Goal: Transaction & Acquisition: Purchase product/service

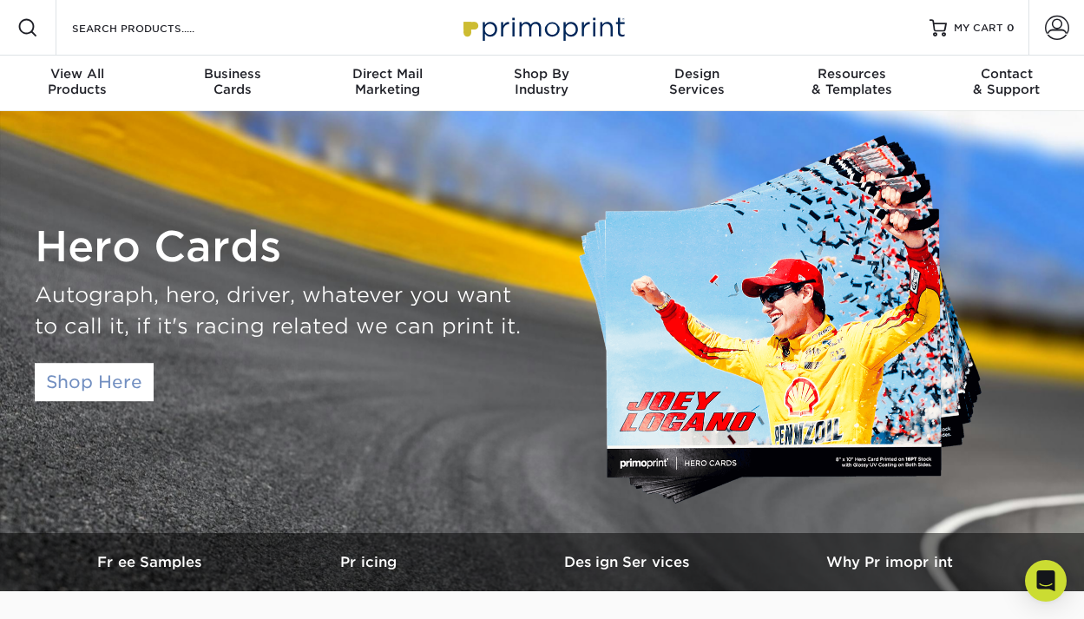
click at [73, 378] on link "Shop Here" at bounding box center [94, 382] width 119 height 38
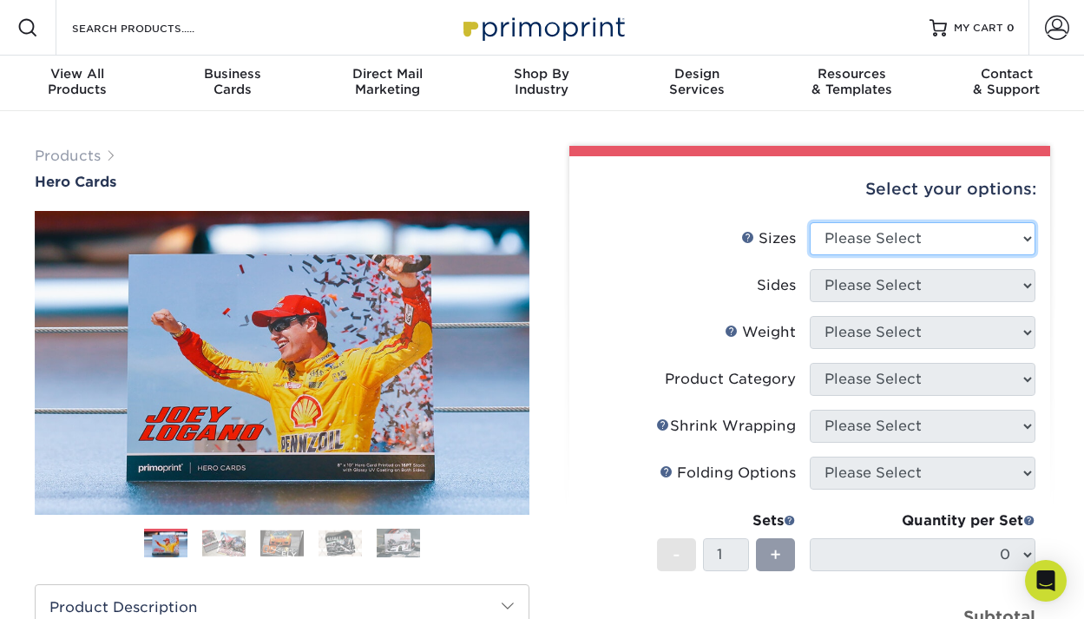
select select "8.50x11.00"
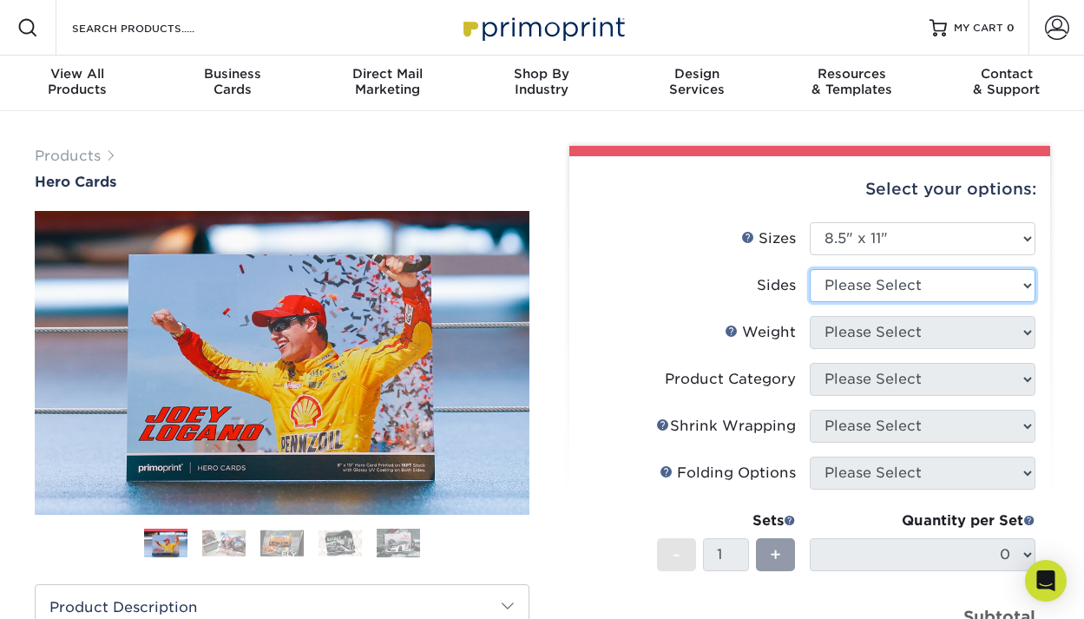
select select "13abbda7-1d64-4f25-8bb2-c179b224825d"
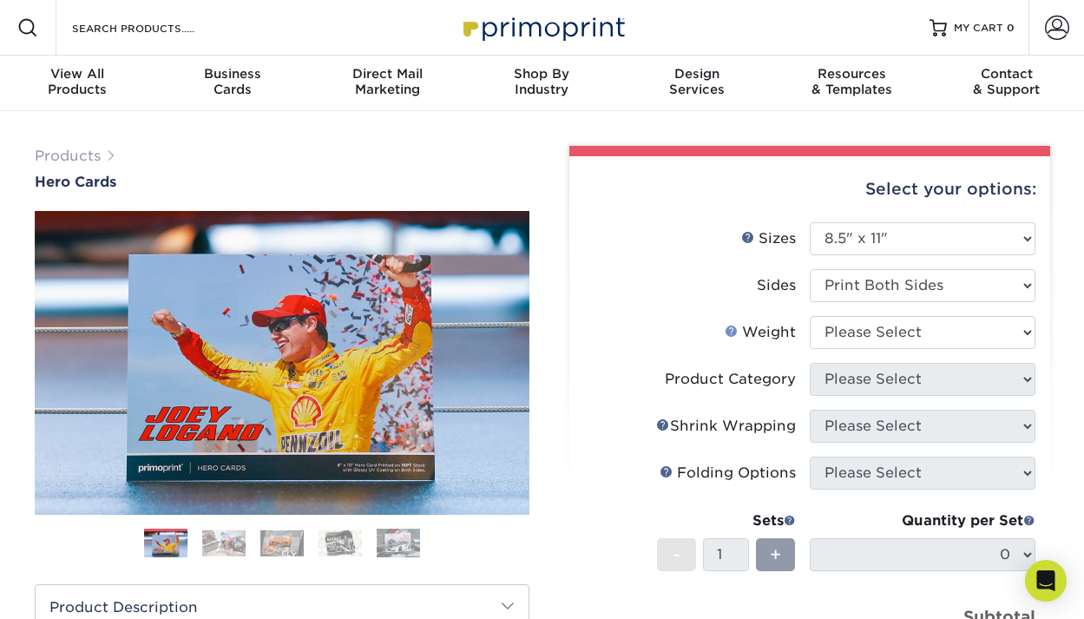
click at [733, 331] on link "Weight Help" at bounding box center [732, 331] width 14 height 14
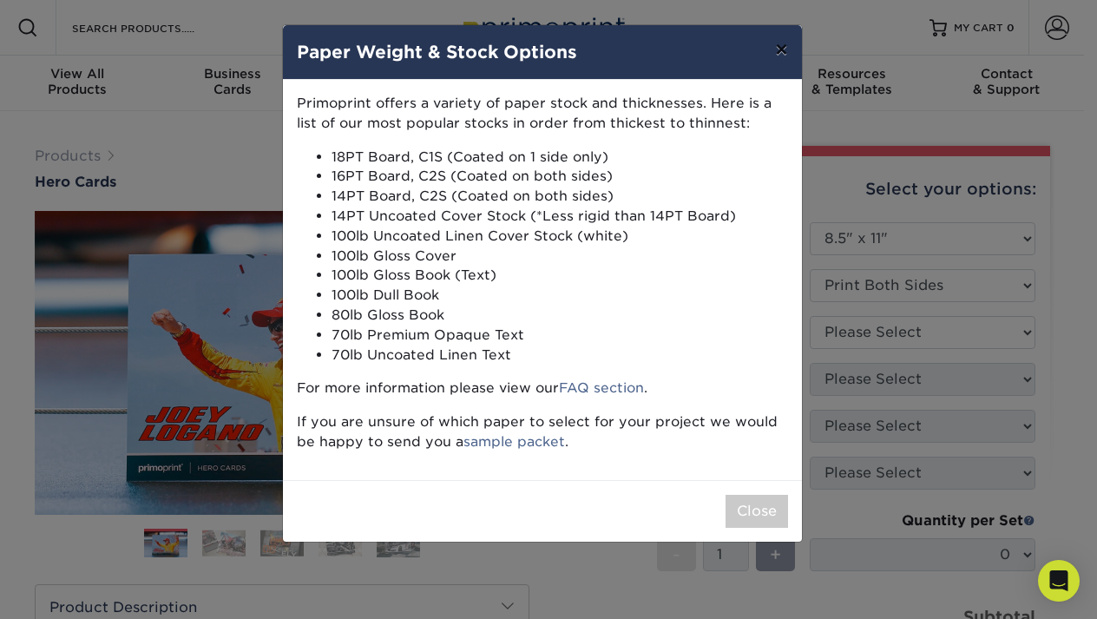
click at [781, 53] on button "×" at bounding box center [781, 49] width 40 height 49
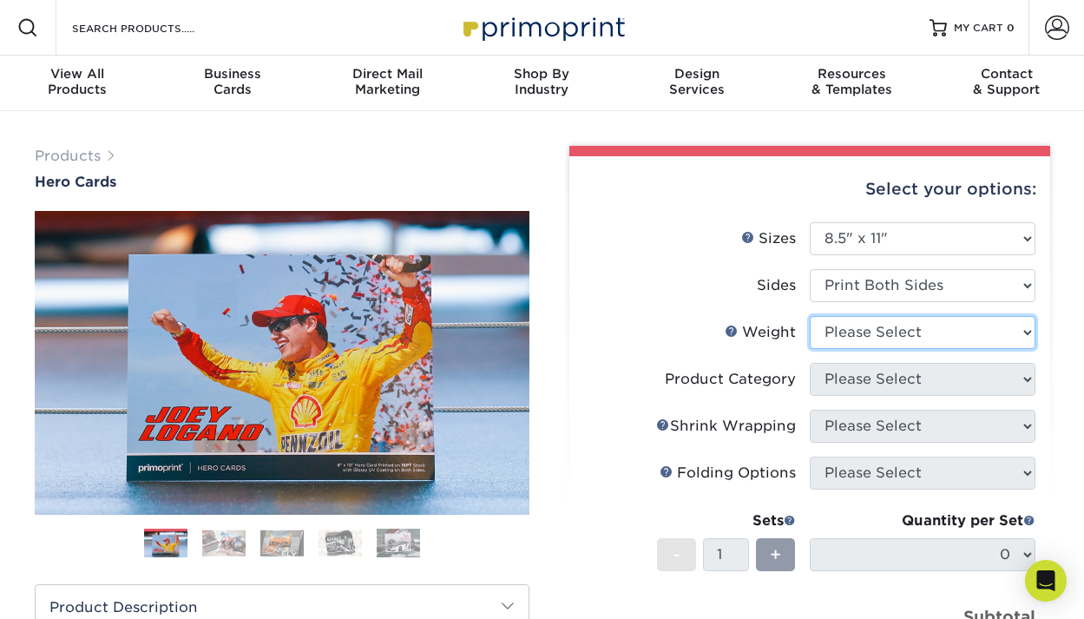
select select "14PT"
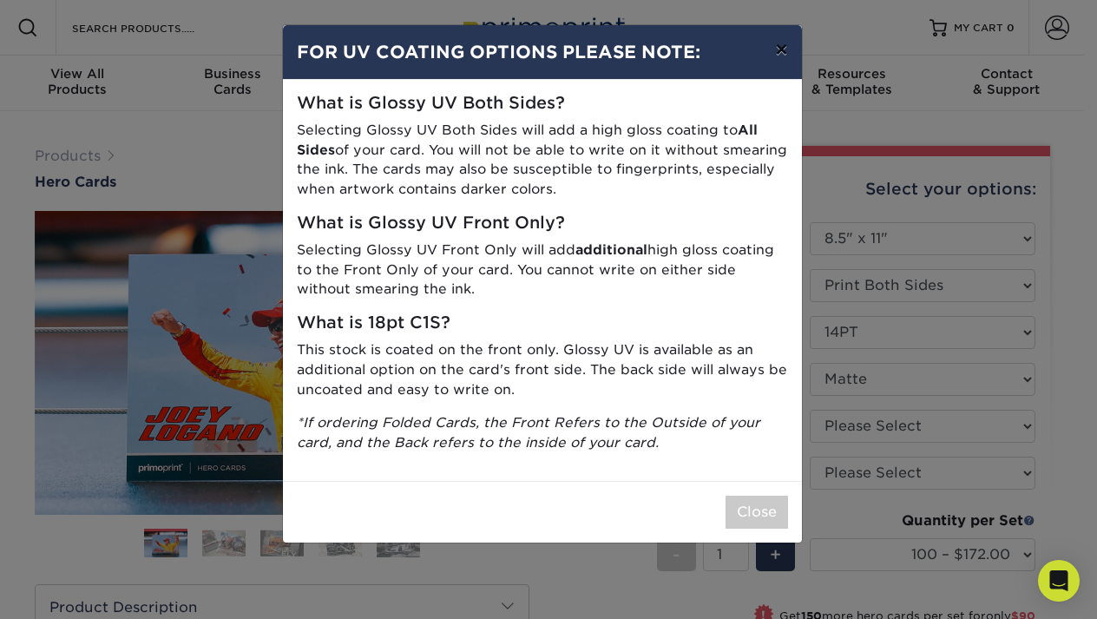
click at [788, 52] on button "×" at bounding box center [781, 49] width 40 height 49
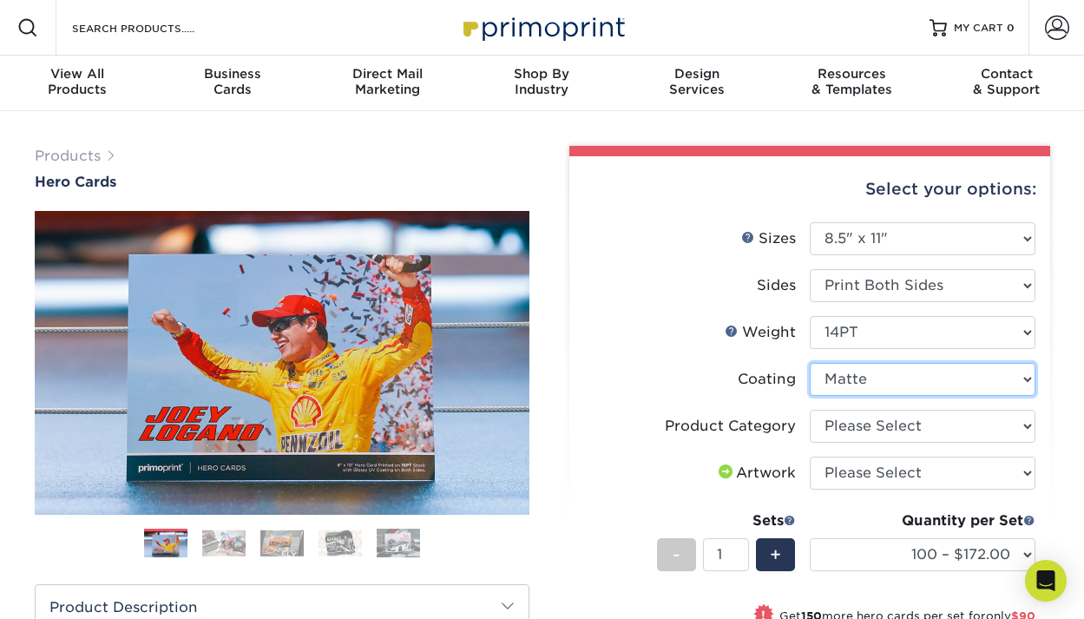
select select "3e7618de-abca-4bda-9f97-8b9129e913d8"
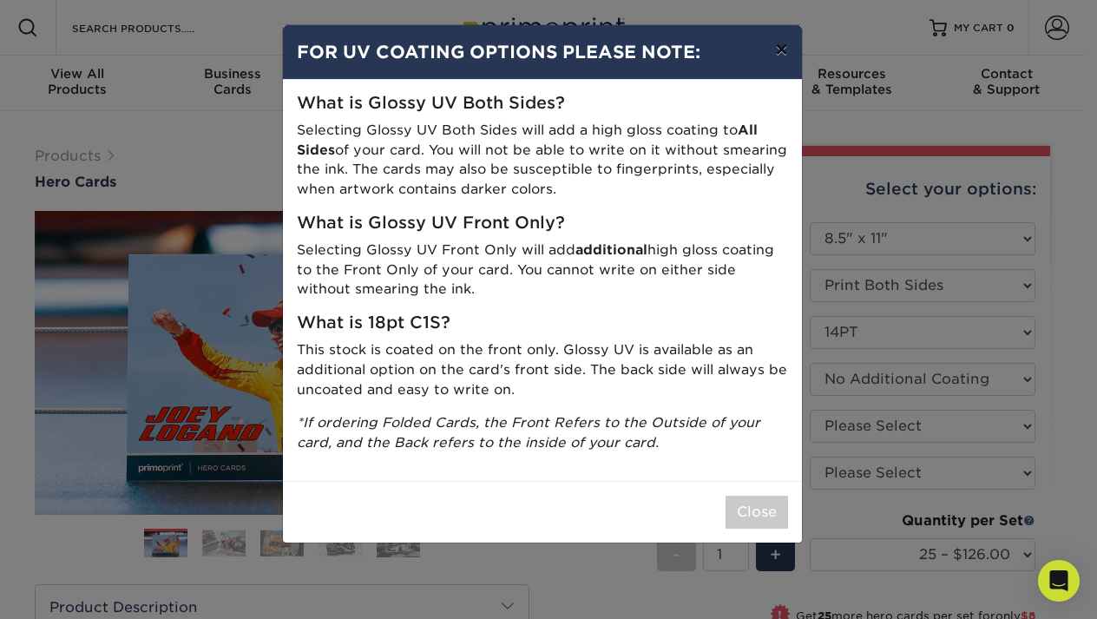
click at [790, 50] on button "×" at bounding box center [781, 49] width 40 height 49
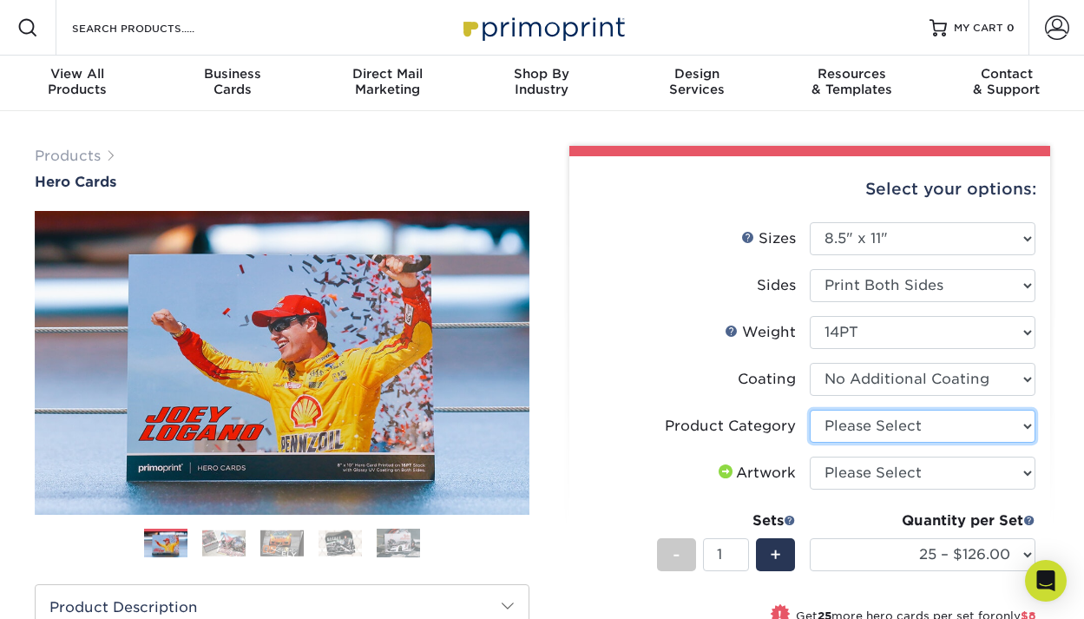
select select "eddd4a87-9082-47bb-843b-3bca55f6c842"
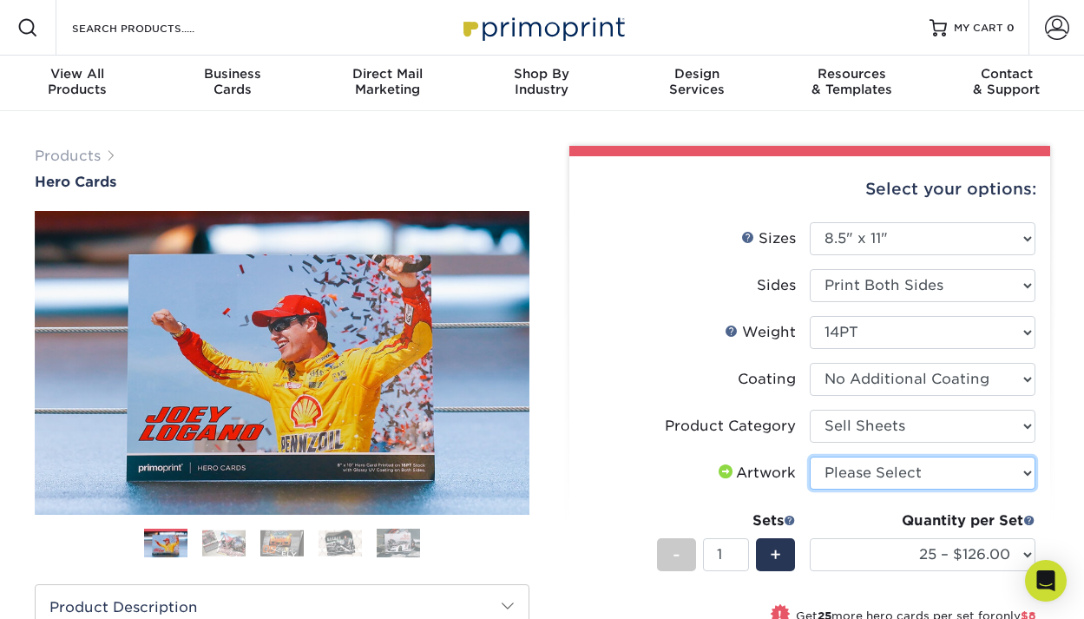
select select "upload"
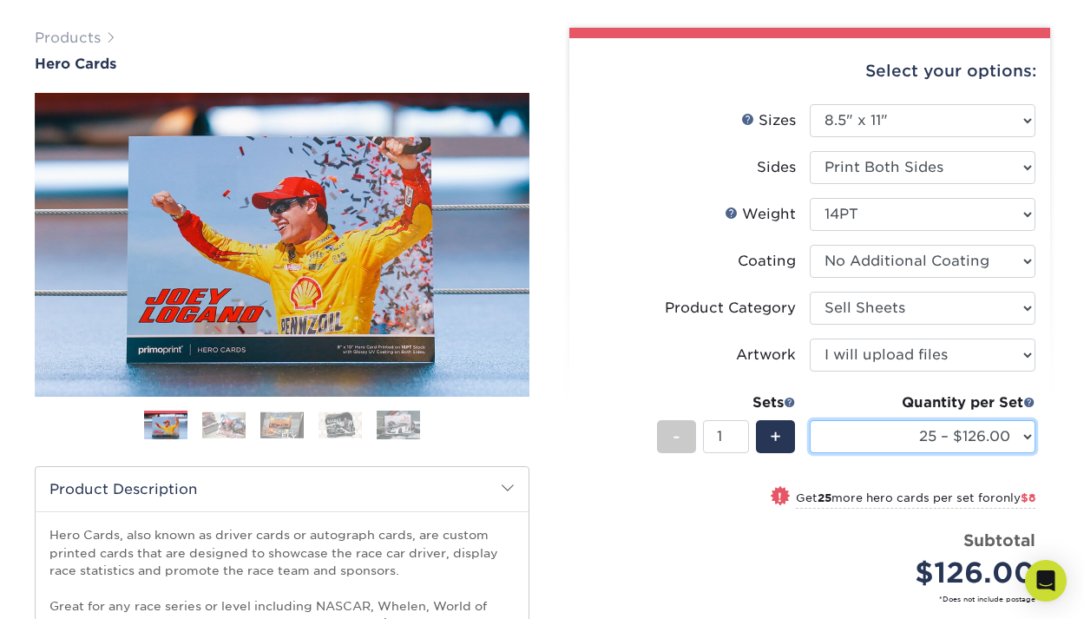
select select "500 – $286.00"
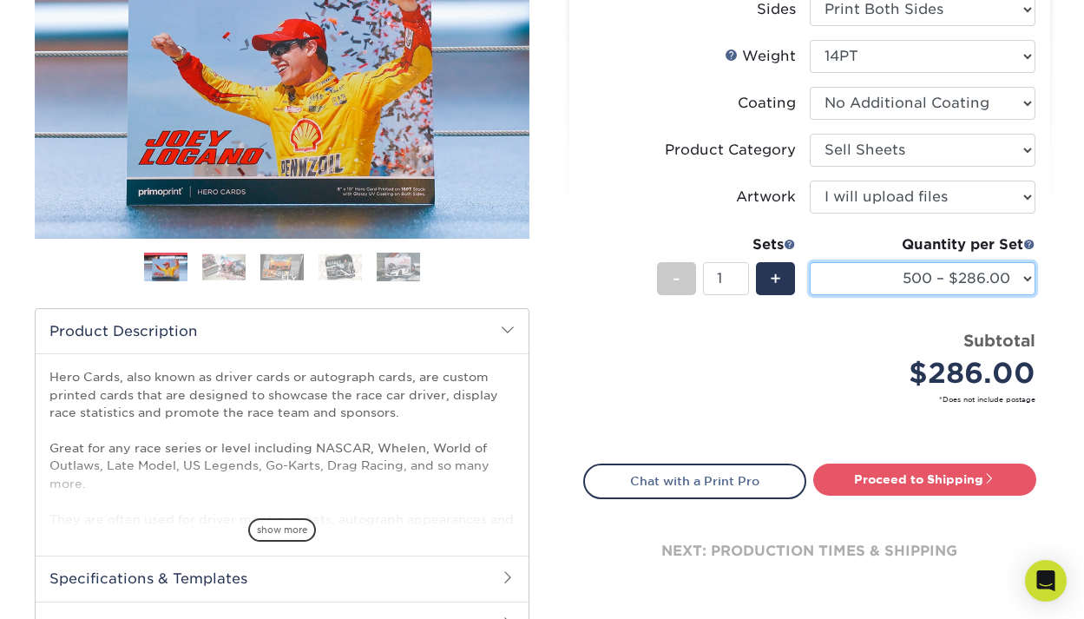
scroll to position [0, 0]
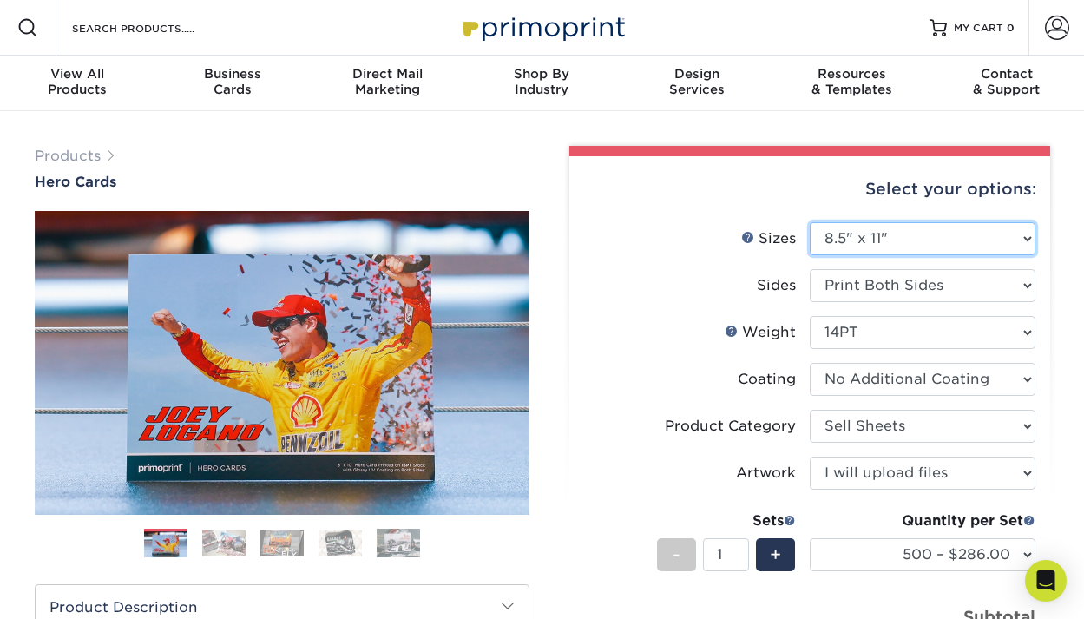
select select "8.00x10.00"
select select "-1"
select select
select select "-1"
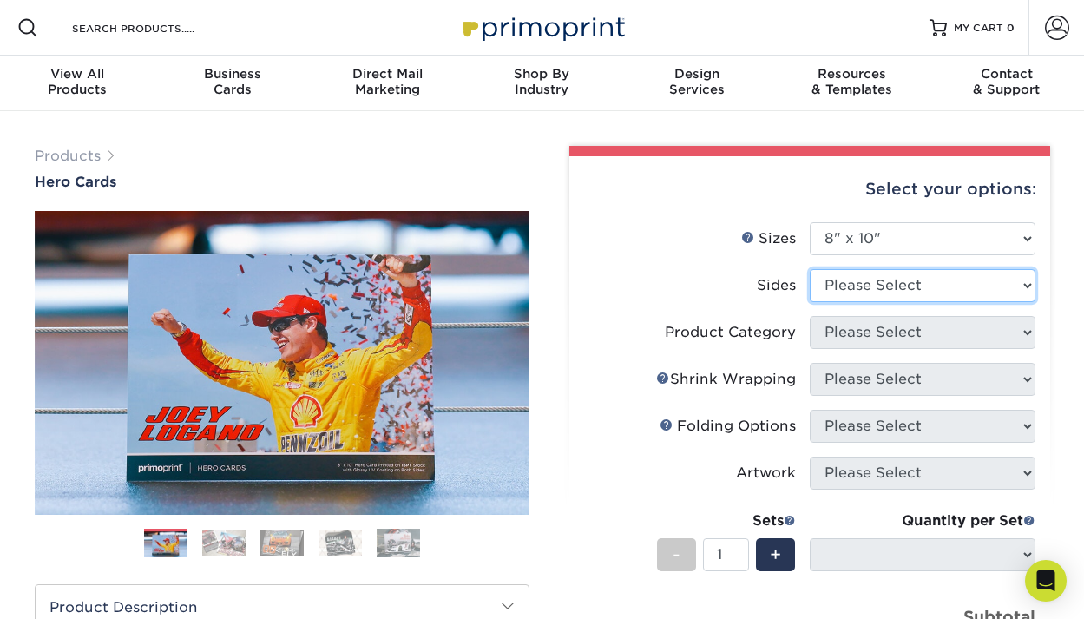
select select "13abbda7-1d64-4f25-8bb2-c179b224825d"
select select
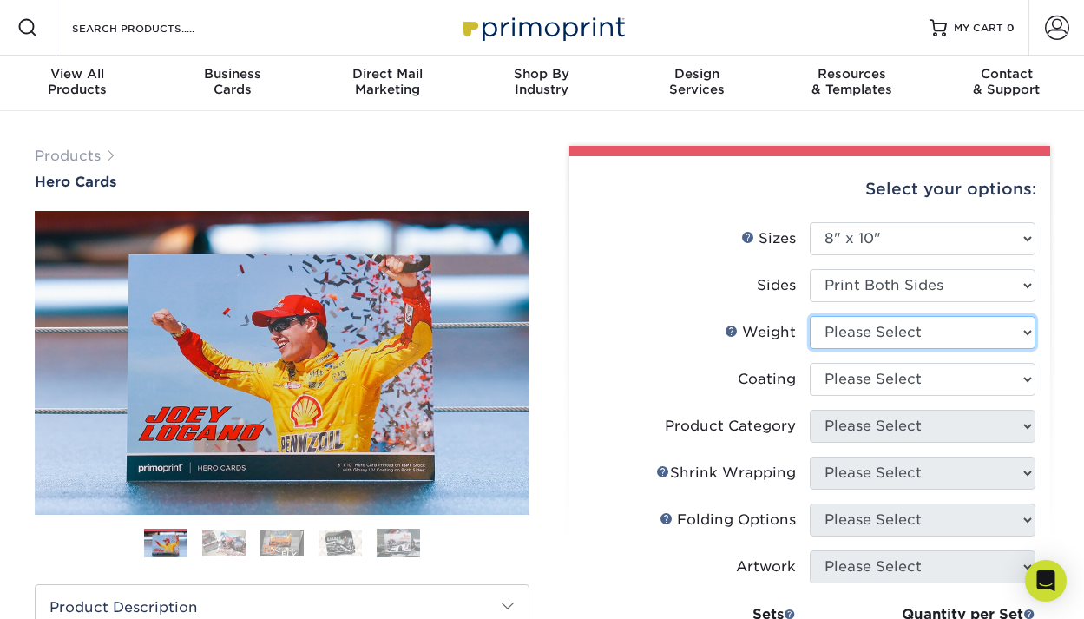
select select "14PT"
select select
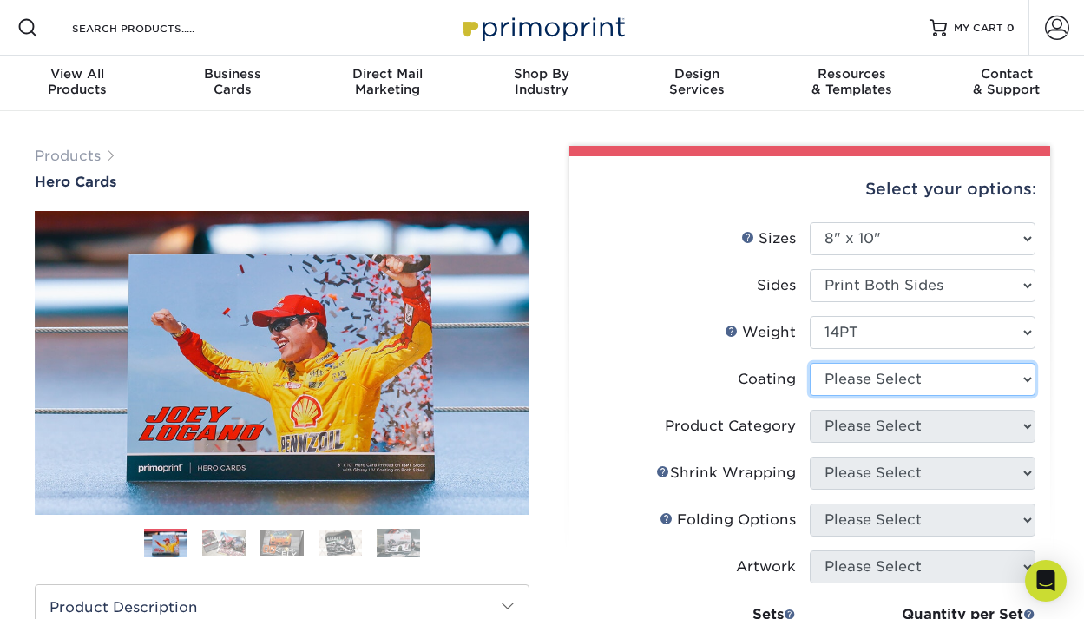
select select "121bb7b5-3b4d-429f-bd8d-bbf80e953313"
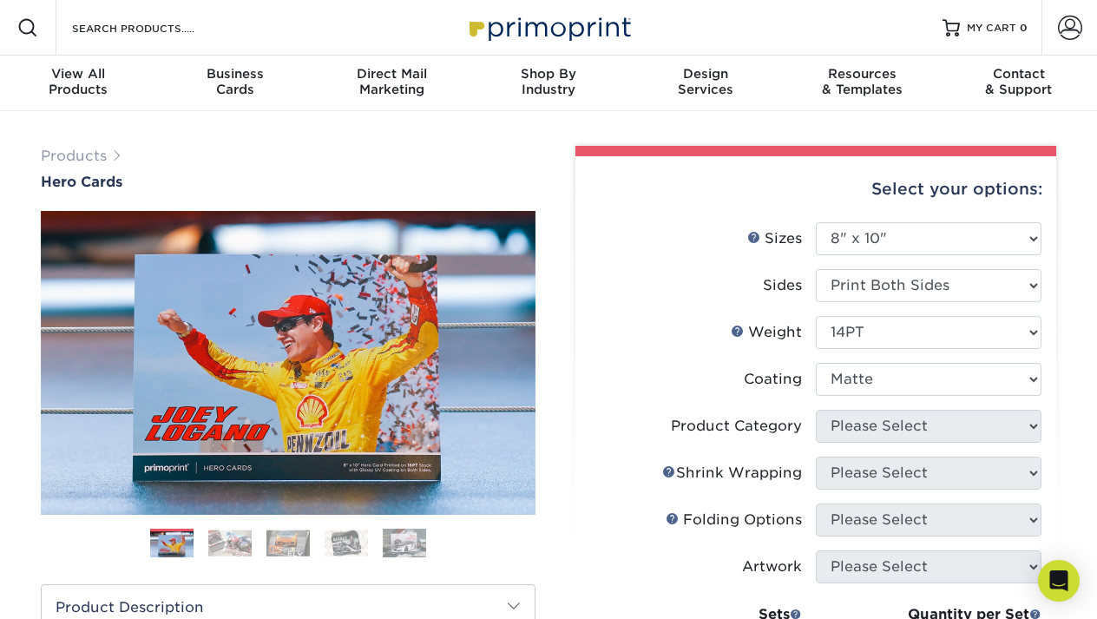
select select "-1"
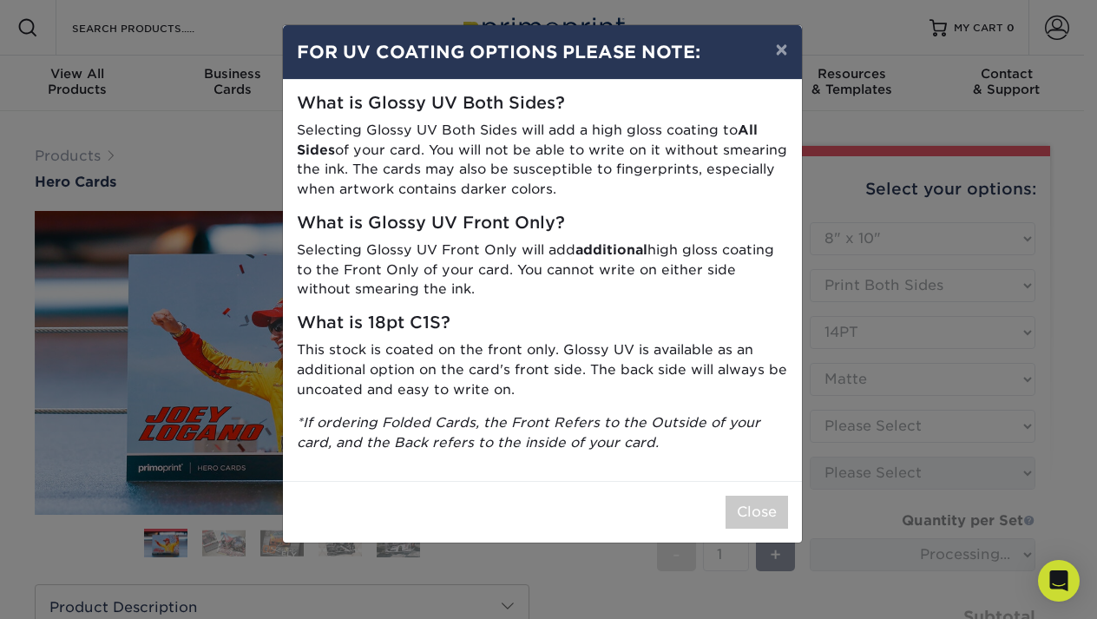
click at [765, 497] on button "Close" at bounding box center [756, 512] width 62 height 33
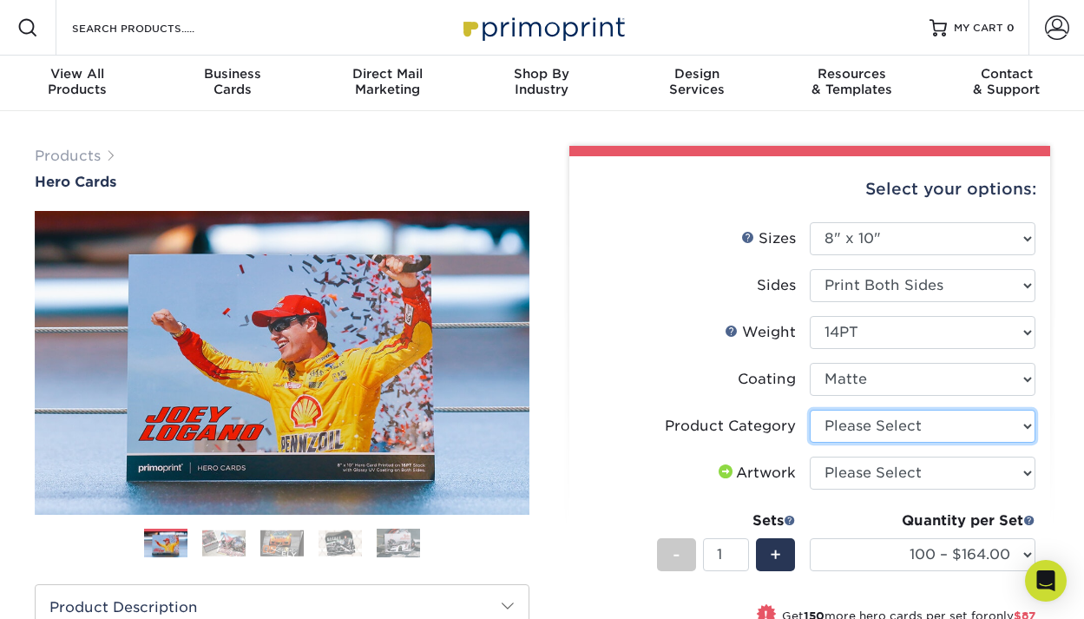
select select "eddd4a87-9082-47bb-843b-3bca55f6c842"
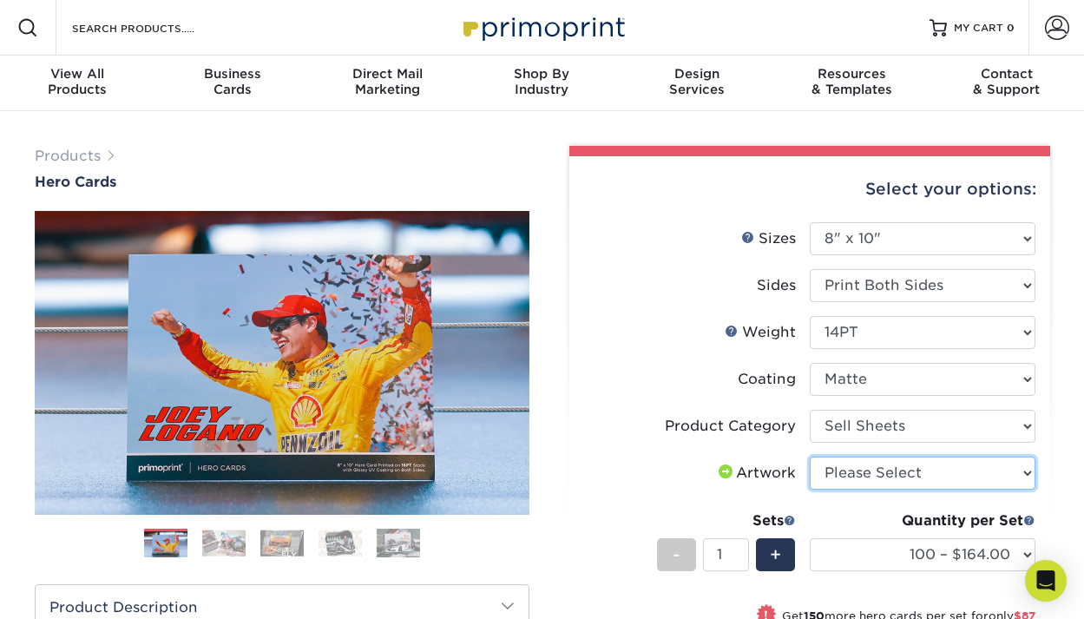
select select "upload"
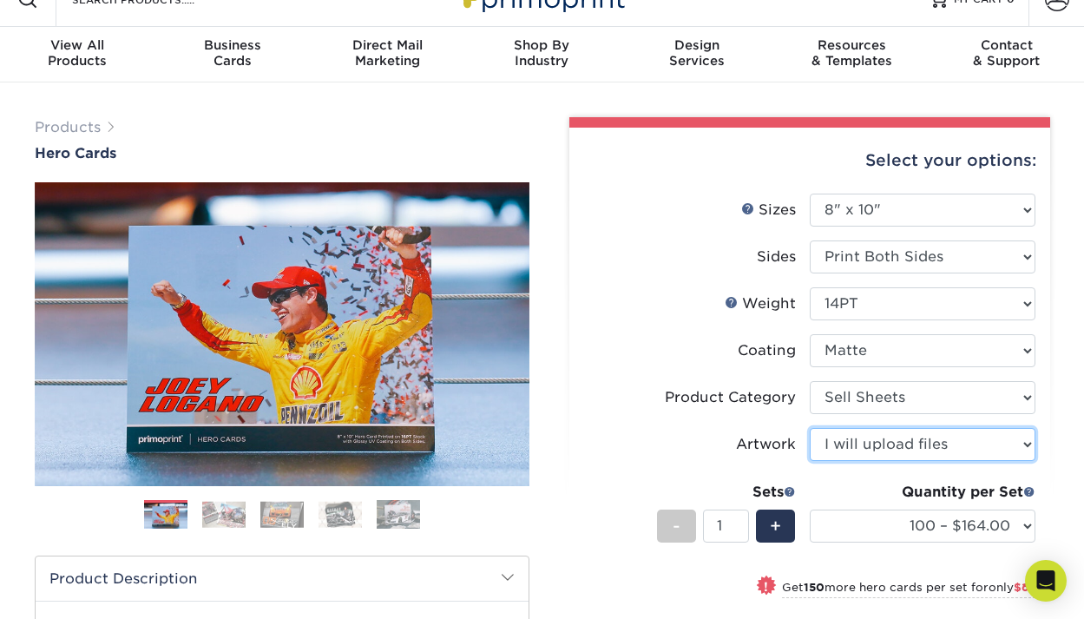
scroll to position [65, 0]
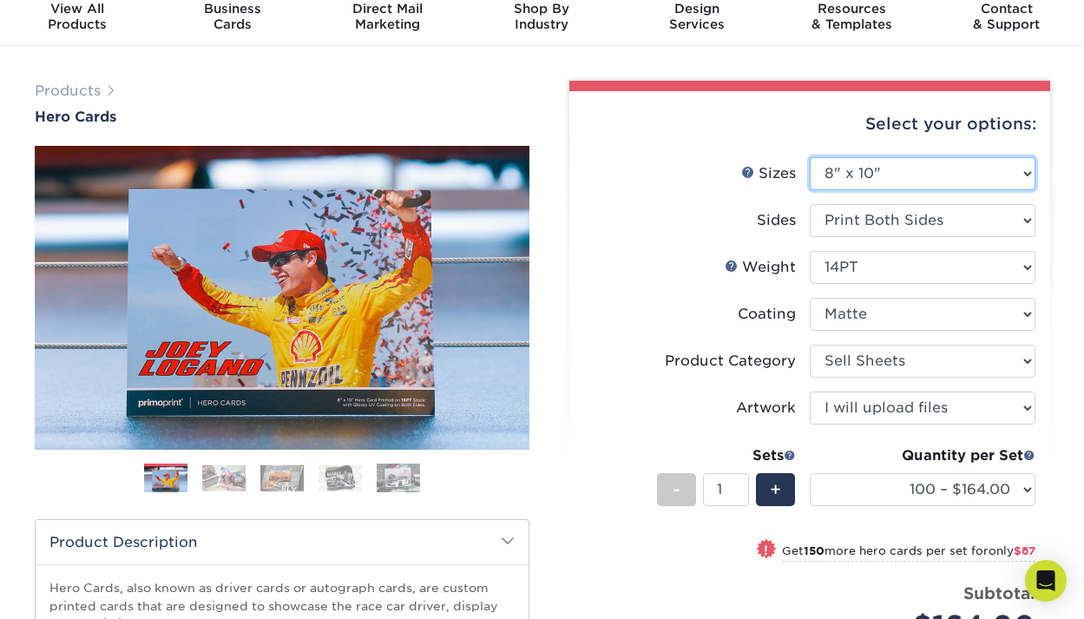
select select "8.50x11.00"
select select "-1"
select select
select select "-1"
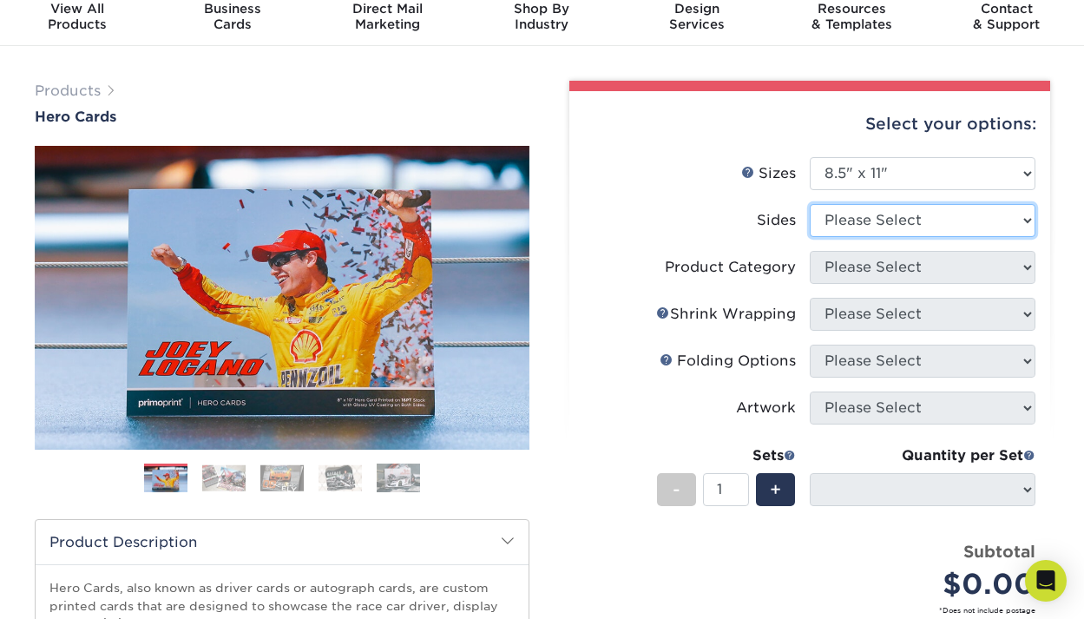
select select "13abbda7-1d64-4f25-8bb2-c179b224825d"
select select
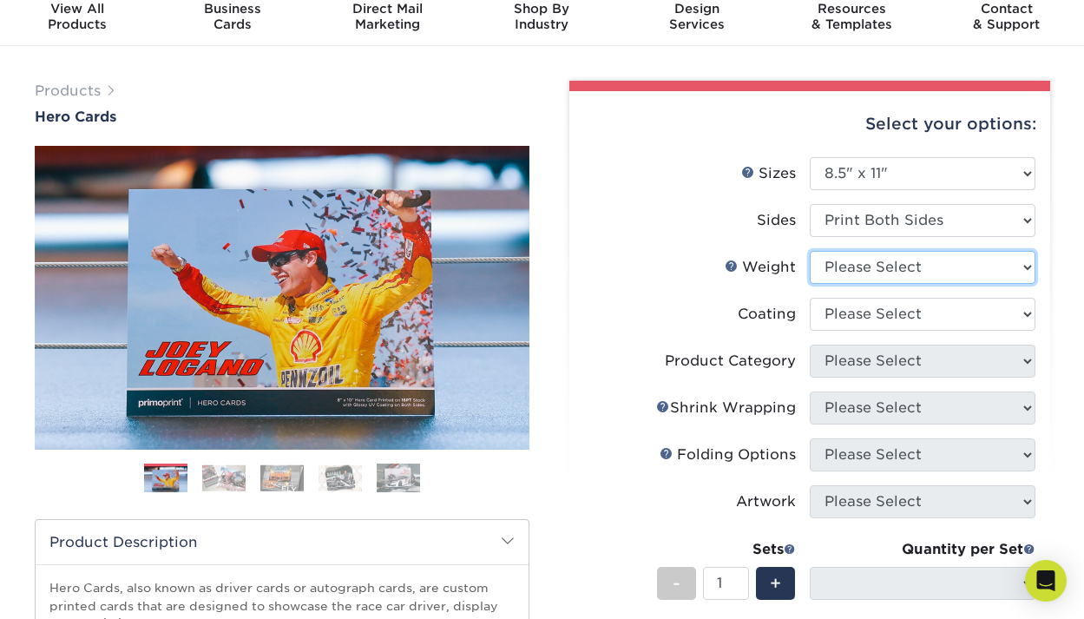
select select "14PT"
select select
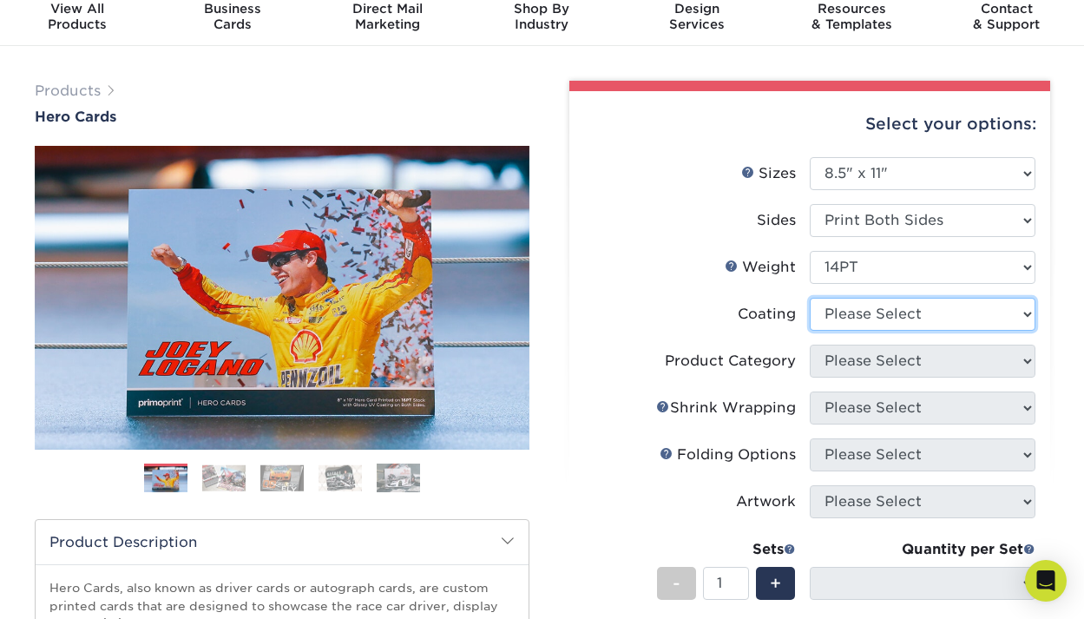
select select "3e7618de-abca-4bda-9f97-8b9129e913d8"
select select "-1"
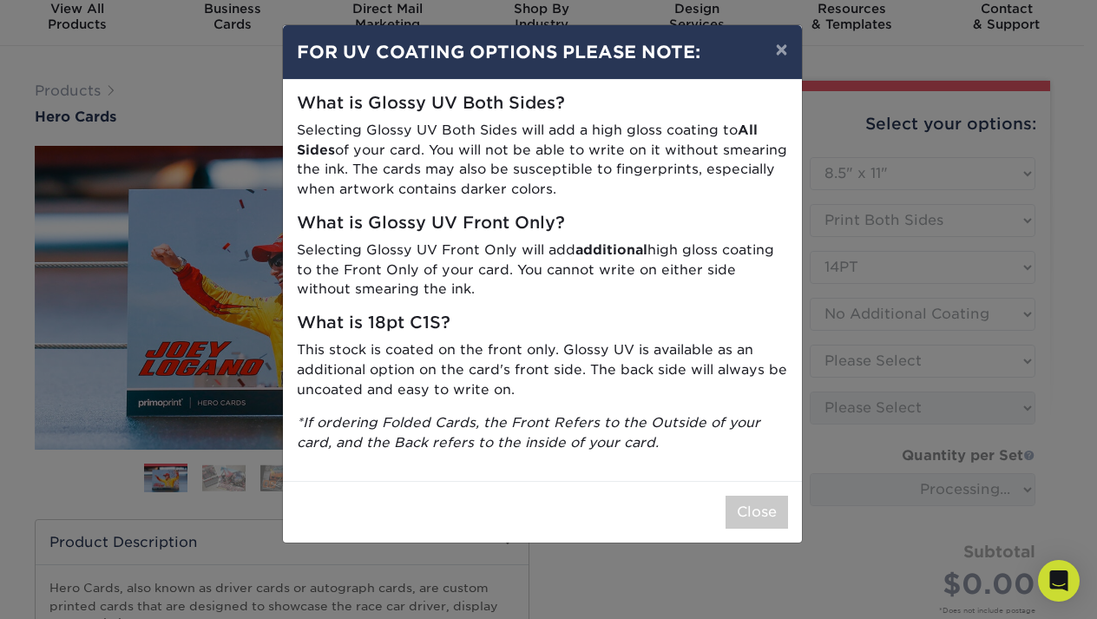
click at [754, 499] on button "Close" at bounding box center [756, 512] width 62 height 33
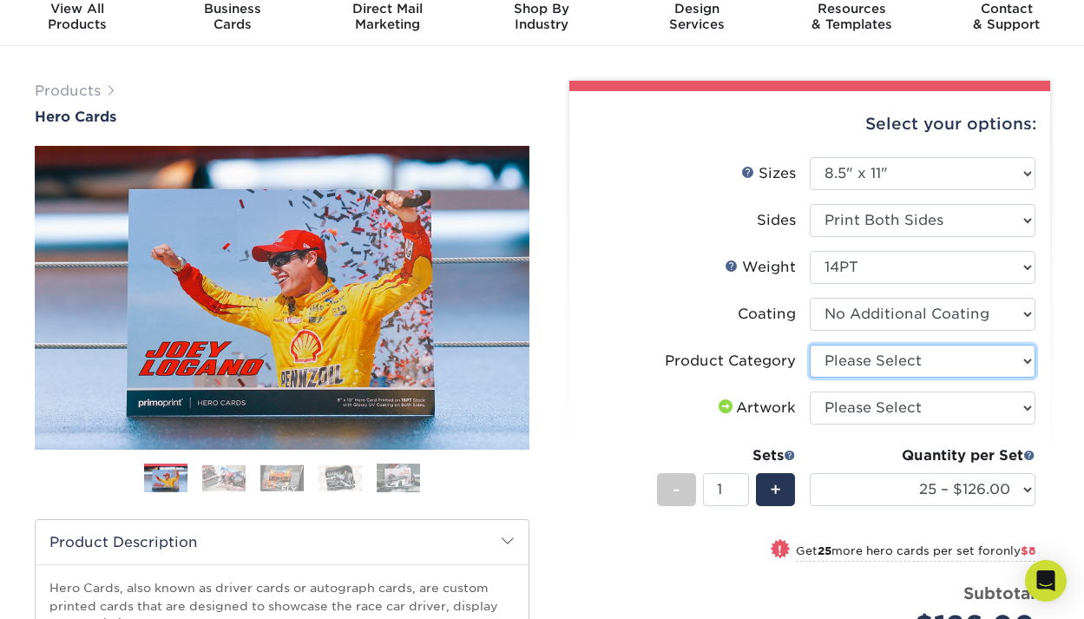
select select "eddd4a87-9082-47bb-843b-3bca55f6c842"
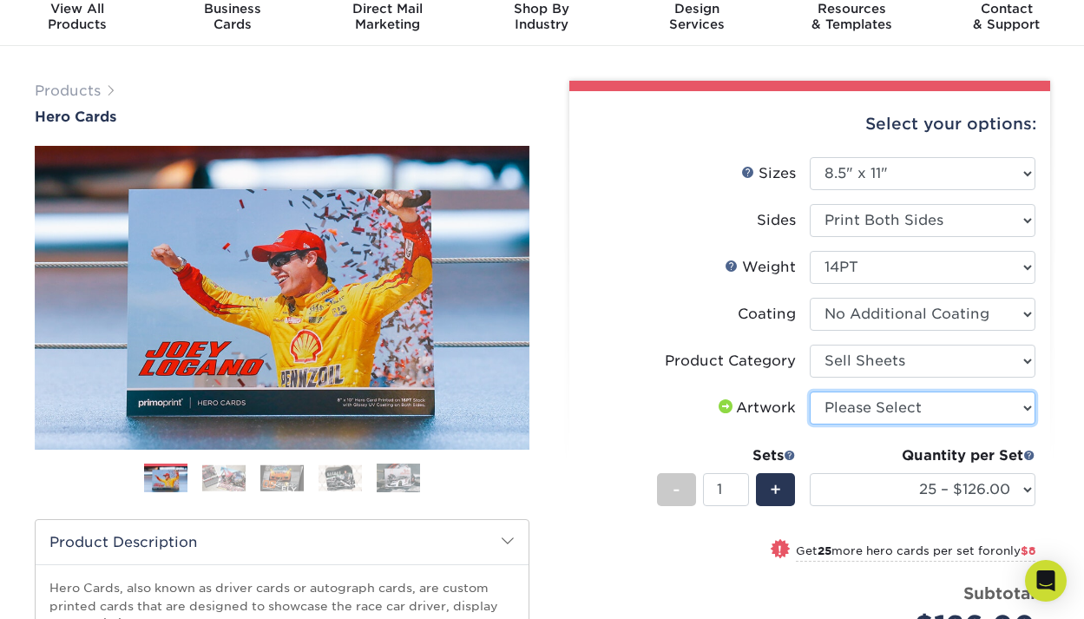
select select "upload"
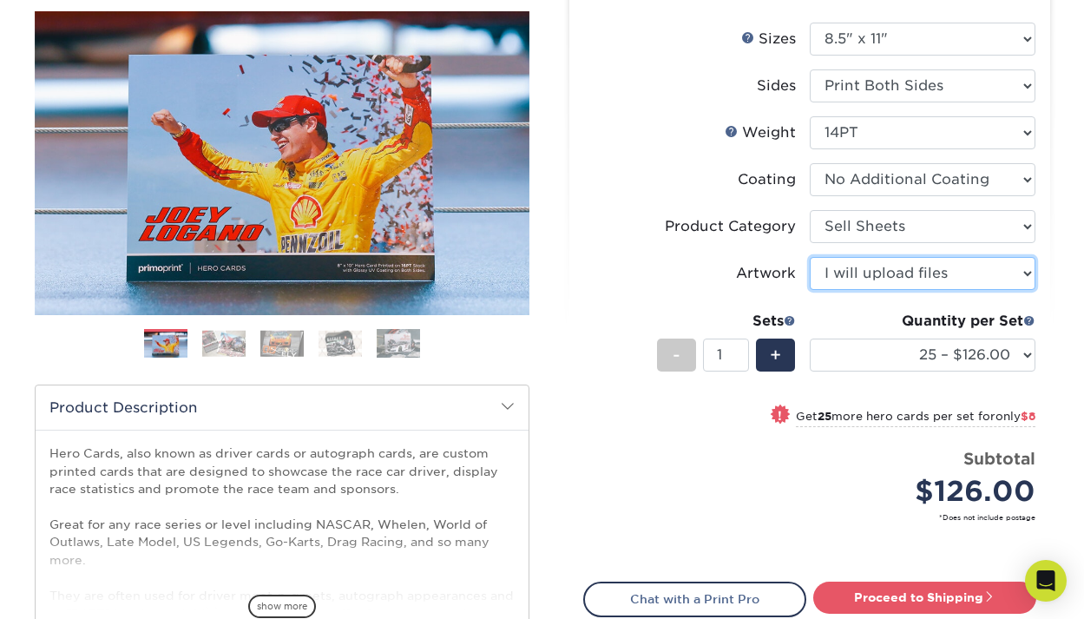
scroll to position [266, 0]
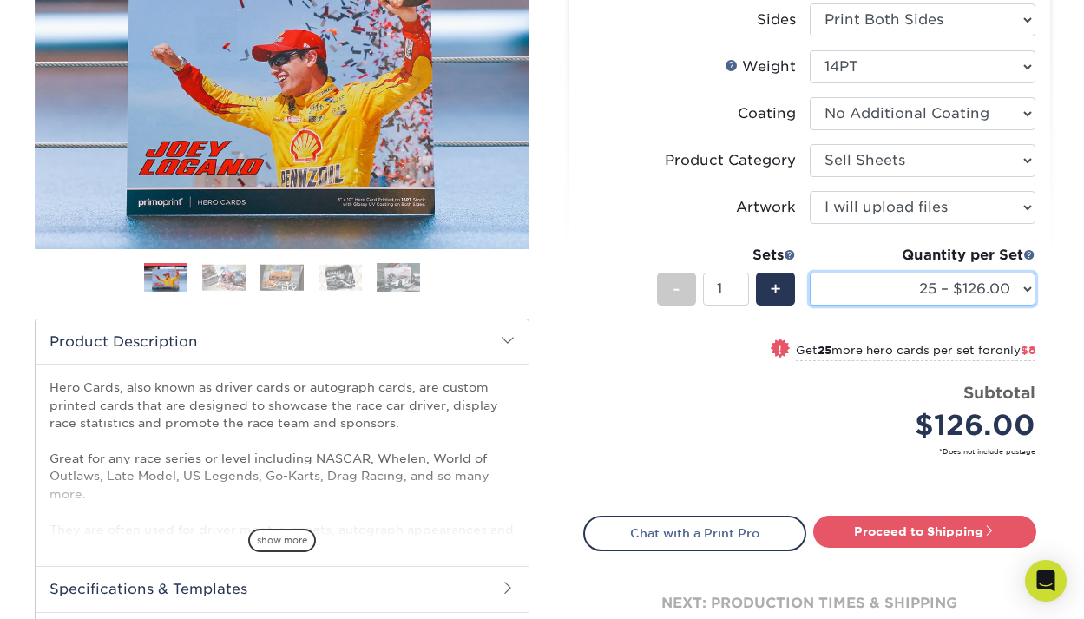
select select "500 – $286.00"
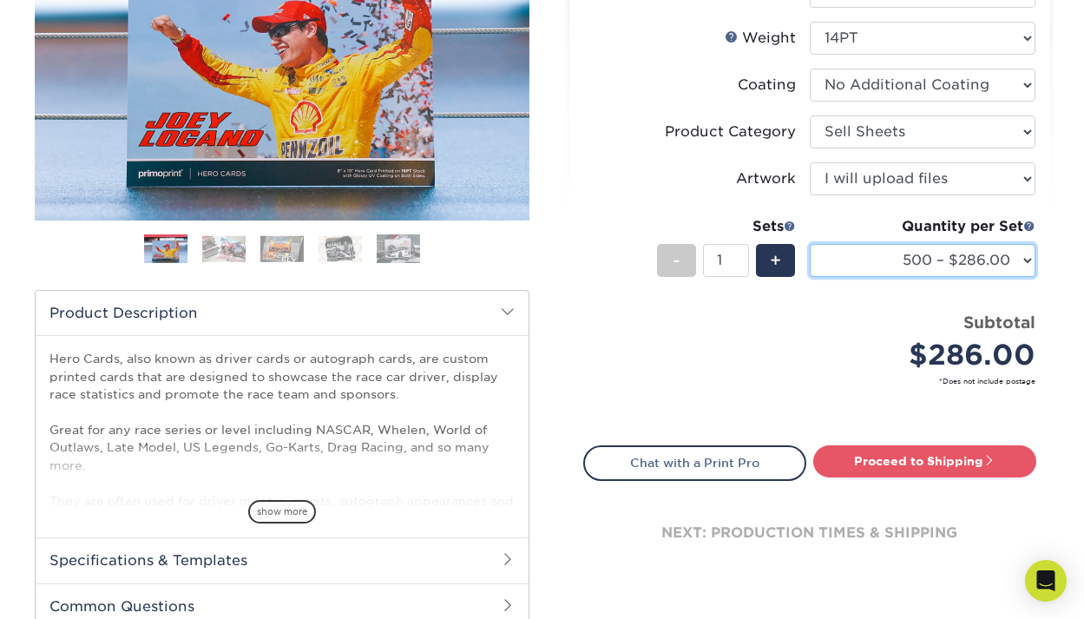
scroll to position [383, 0]
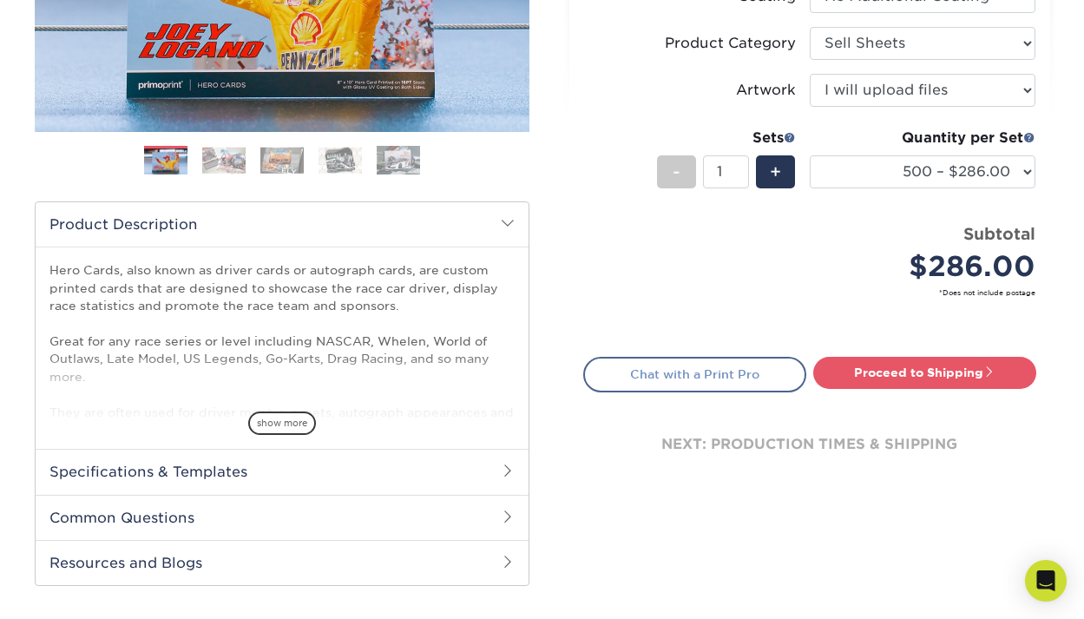
click at [739, 371] on link "Chat with a Print Pro" at bounding box center [694, 374] width 223 height 35
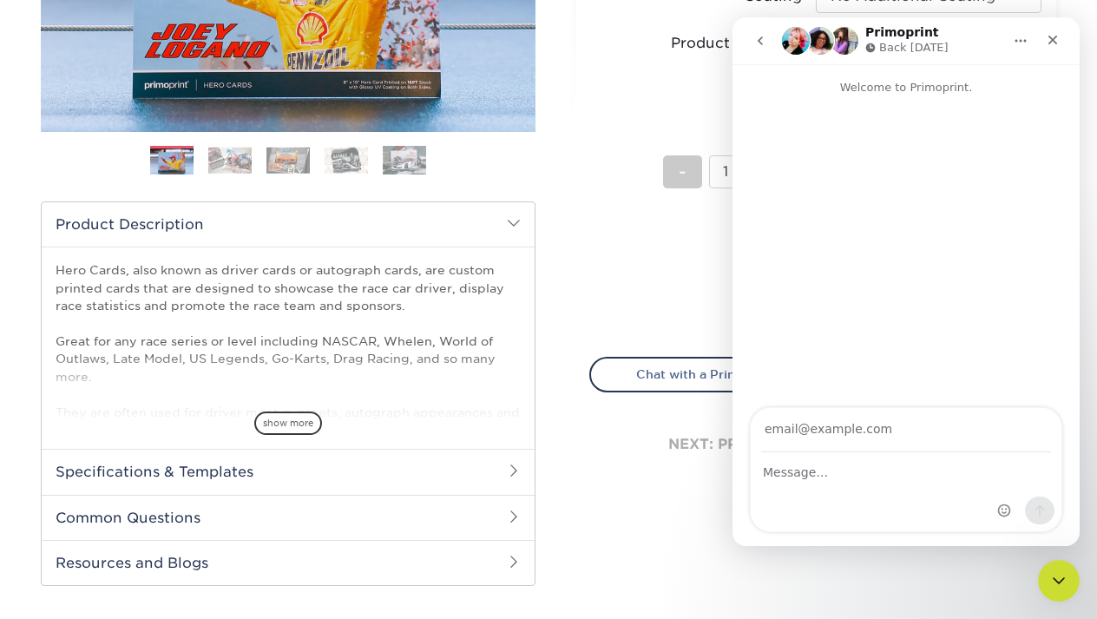
scroll to position [0, 0]
click at [1048, 43] on icon "Close" at bounding box center [1053, 41] width 10 height 10
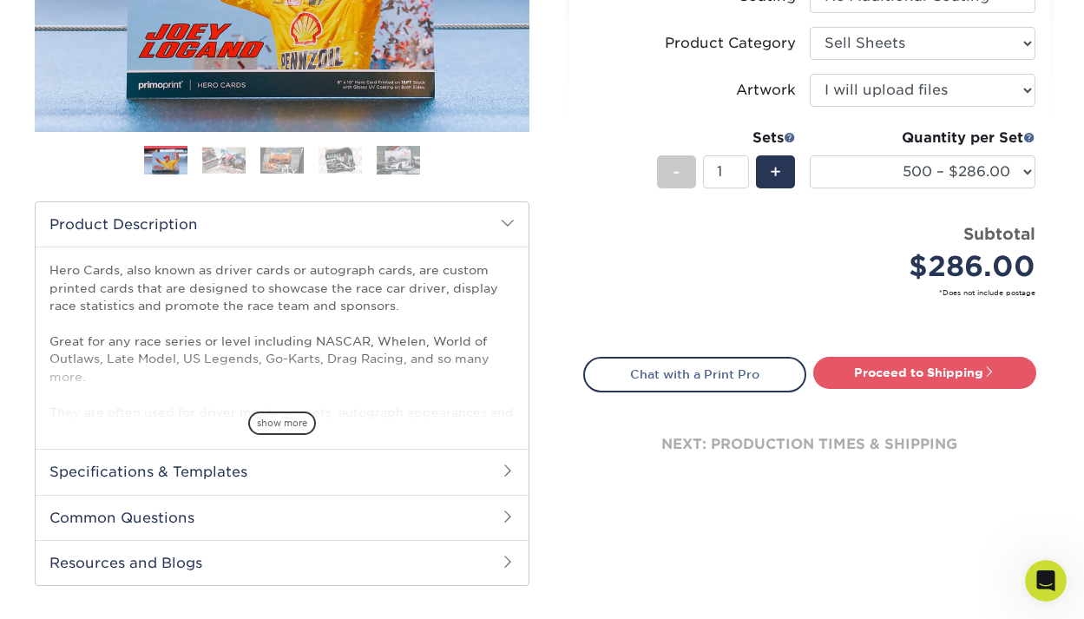
scroll to position [526, 0]
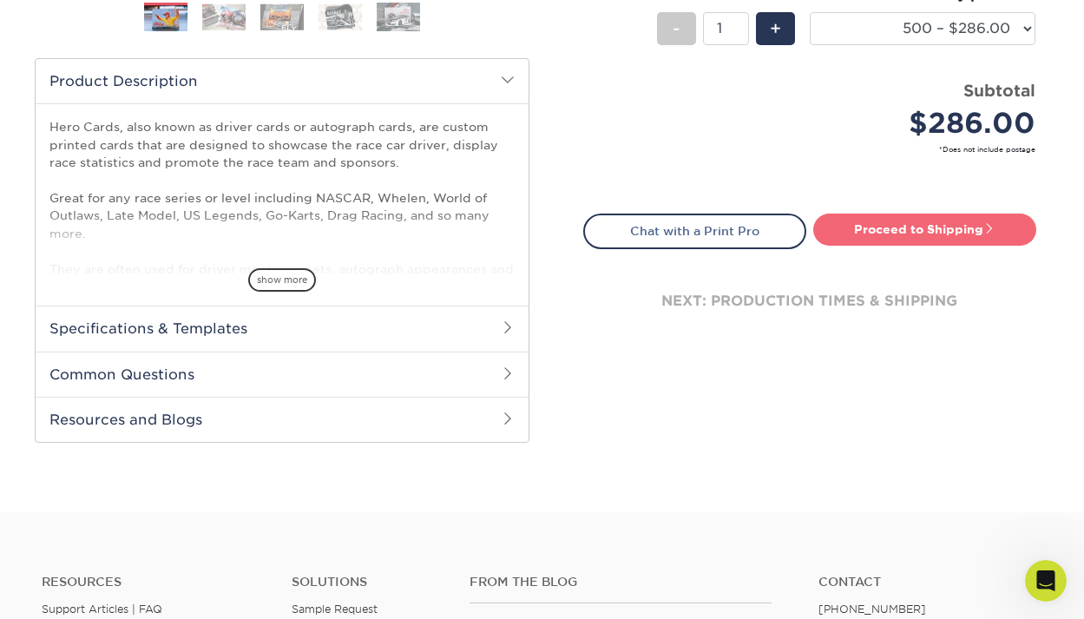
click at [924, 231] on link "Proceed to Shipping" at bounding box center [924, 228] width 223 height 31
type input "Set 1"
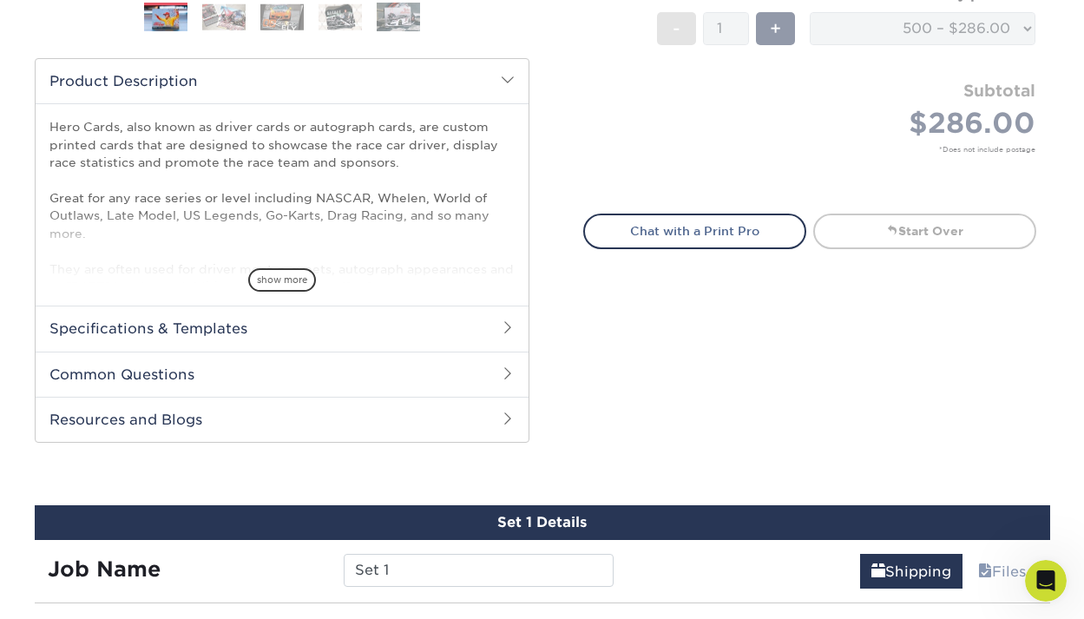
select select "5547b527-8c40-40f0-a5b5-d9a9ddfdc41d"
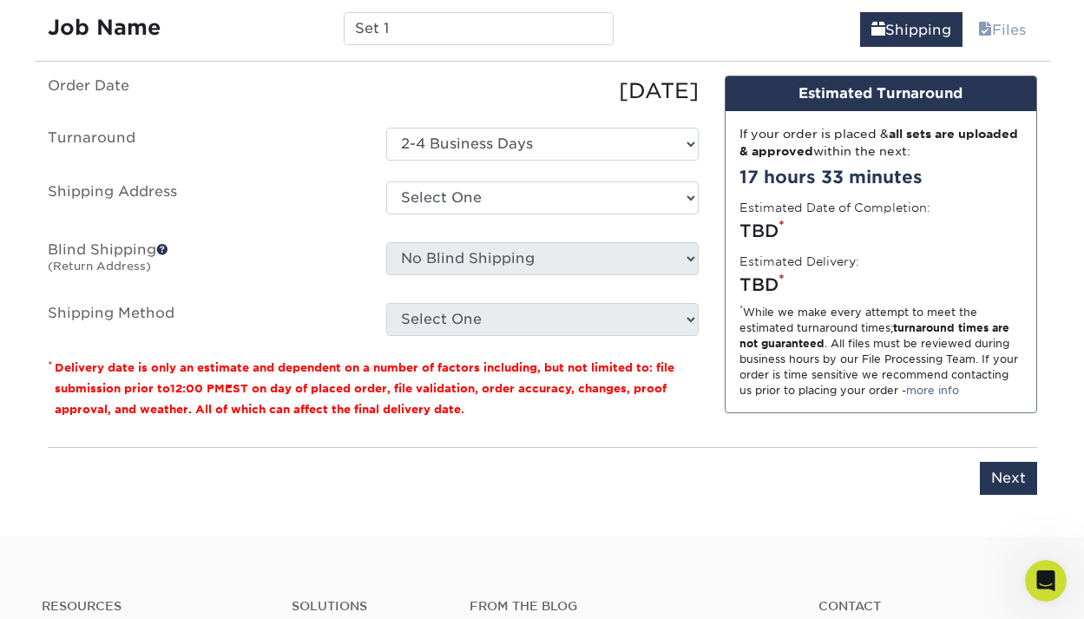
scroll to position [0, 0]
